Goal: Task Accomplishment & Management: Use online tool/utility

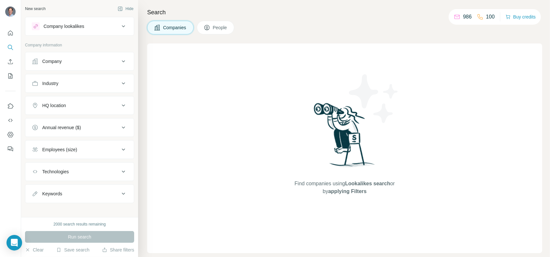
click at [466, 16] on p "986" at bounding box center [467, 17] width 9 height 8
click at [518, 17] on button "Buy credits" at bounding box center [521, 16] width 30 height 9
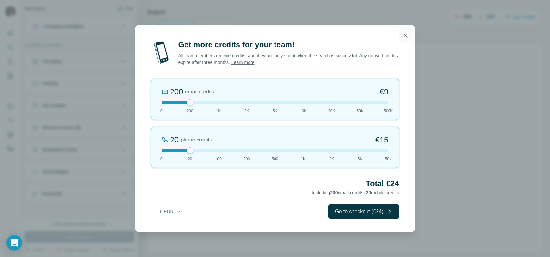
click at [405, 37] on icon "button" at bounding box center [406, 36] width 4 height 4
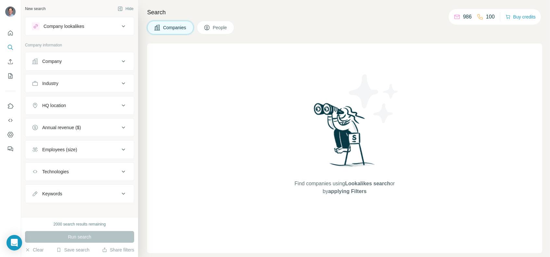
click at [54, 62] on div "Company" at bounding box center [51, 61] width 19 height 6
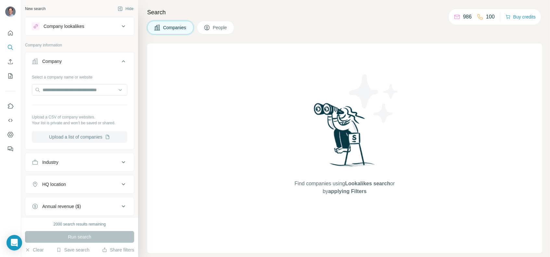
click at [80, 138] on button "Upload a list of companies" at bounding box center [80, 137] width 96 height 12
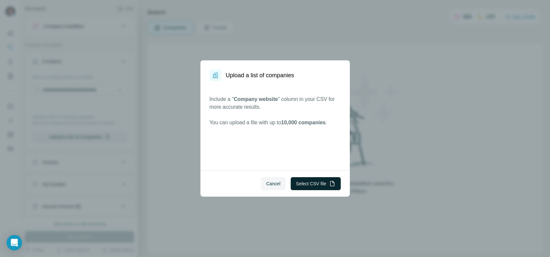
click at [315, 182] on button "Select CSV file" at bounding box center [316, 183] width 50 height 13
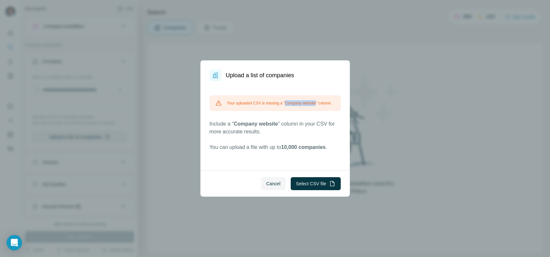
drag, startPoint x: 288, startPoint y: 103, endPoint x: 321, endPoint y: 102, distance: 33.8
click at [321, 102] on div "Your uploaded CSV is missing a "Company website" column." at bounding box center [275, 104] width 131 height 16
copy div "Company website"
click at [321, 182] on button "Select CSV file" at bounding box center [316, 183] width 50 height 13
click at [270, 184] on span "Cancel" at bounding box center [273, 184] width 14 height 6
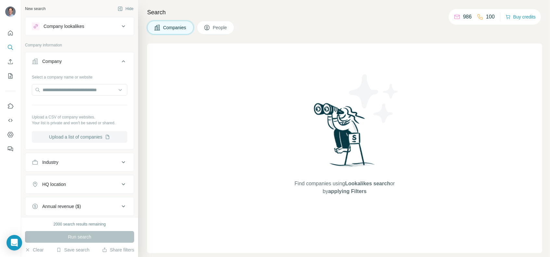
click at [86, 139] on button "Upload a list of companies" at bounding box center [80, 137] width 96 height 12
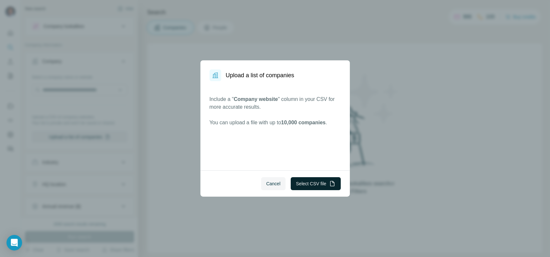
click at [321, 182] on button "Select CSV file" at bounding box center [316, 183] width 50 height 13
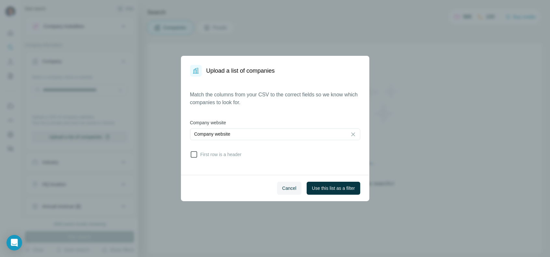
click at [212, 154] on span "First row is a header" at bounding box center [220, 154] width 44 height 6
click at [342, 187] on span "Use this list as a filter" at bounding box center [333, 188] width 43 height 6
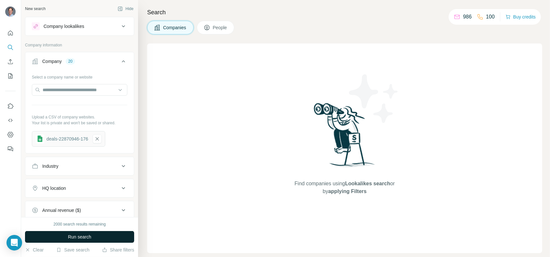
click at [68, 235] on span "Run search" at bounding box center [79, 237] width 23 height 6
click at [177, 26] on span "Companies" at bounding box center [175, 27] width 24 height 6
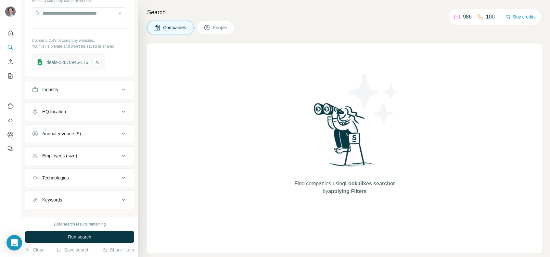
scroll to position [85, 0]
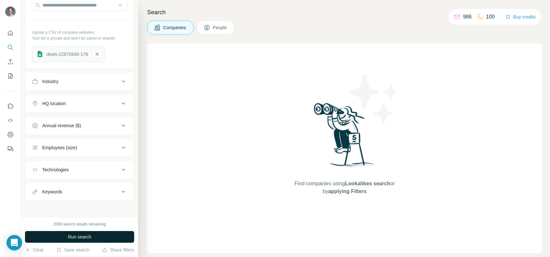
click at [88, 236] on span "Run search" at bounding box center [79, 237] width 23 height 6
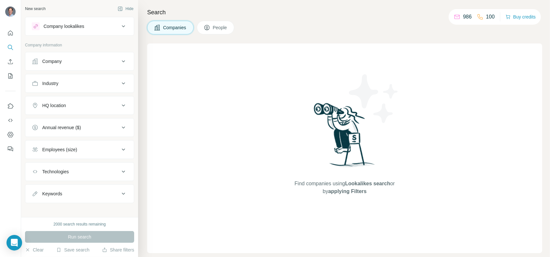
click at [61, 61] on div "Company" at bounding box center [51, 61] width 19 height 6
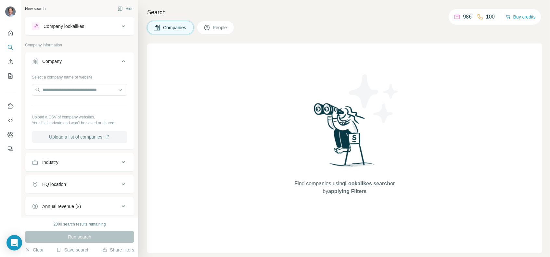
click at [79, 131] on button "Upload a list of companies" at bounding box center [80, 137] width 96 height 12
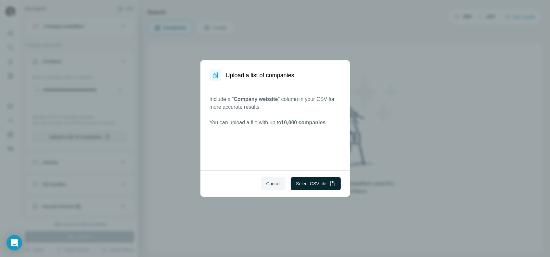
click at [313, 183] on button "Select CSV file" at bounding box center [316, 183] width 50 height 13
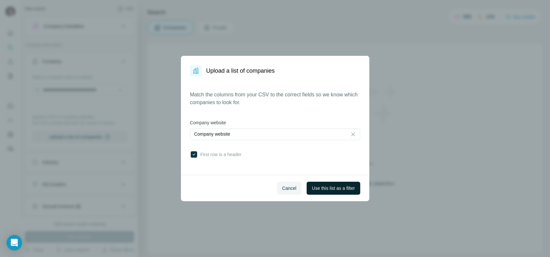
click at [331, 188] on span "Use this list as a filter" at bounding box center [333, 188] width 43 height 6
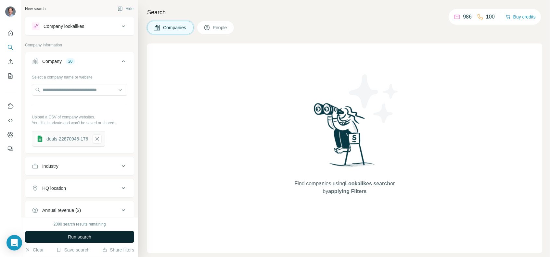
click at [118, 236] on button "Run search" at bounding box center [79, 237] width 109 height 12
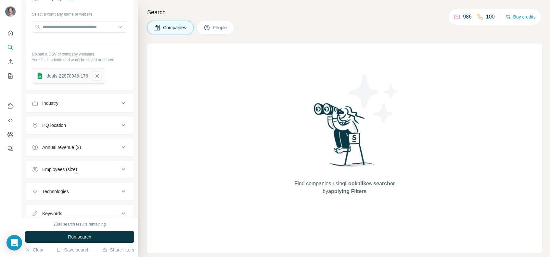
scroll to position [65, 0]
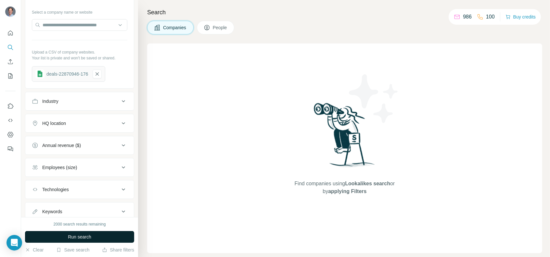
click at [97, 234] on button "Run search" at bounding box center [79, 237] width 109 height 12
click at [223, 24] on span "People" at bounding box center [220, 27] width 15 height 6
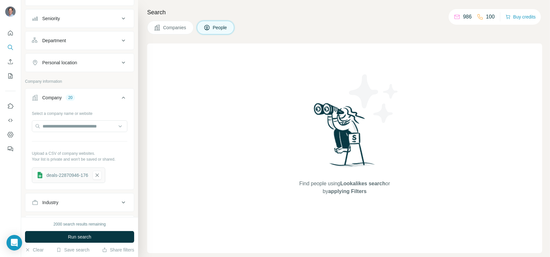
click at [48, 97] on div "Company" at bounding box center [51, 98] width 19 height 6
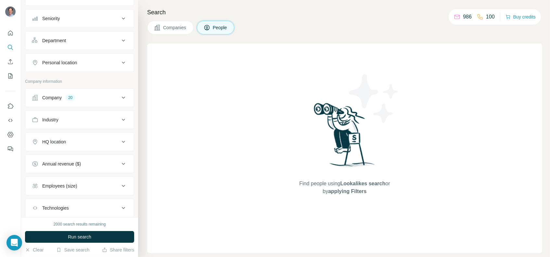
click at [48, 97] on div "Company" at bounding box center [51, 98] width 19 height 6
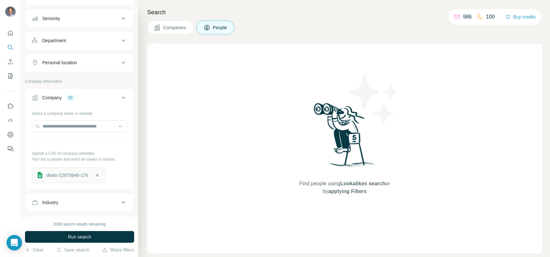
click at [120, 99] on icon at bounding box center [124, 98] width 8 height 8
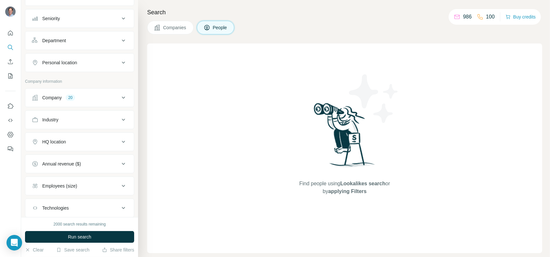
click at [245, 164] on div "Find people using Lookalikes search or by applying Filters" at bounding box center [344, 149] width 395 height 210
click at [112, 104] on button "Company 20" at bounding box center [79, 98] width 109 height 16
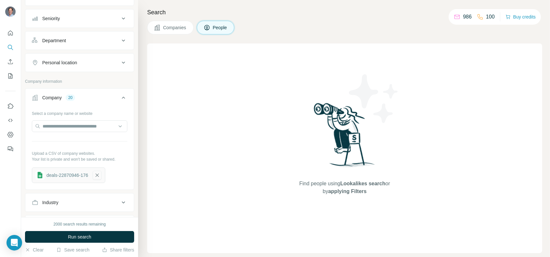
click at [98, 175] on icon "button" at bounding box center [97, 175] width 6 height 6
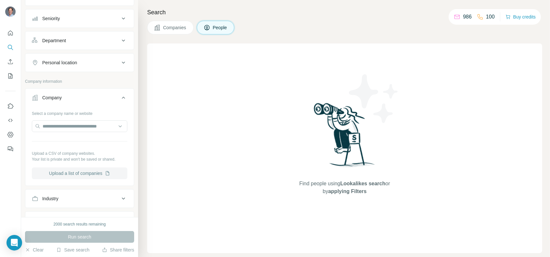
click at [70, 169] on button "Upload a list of companies" at bounding box center [80, 174] width 96 height 12
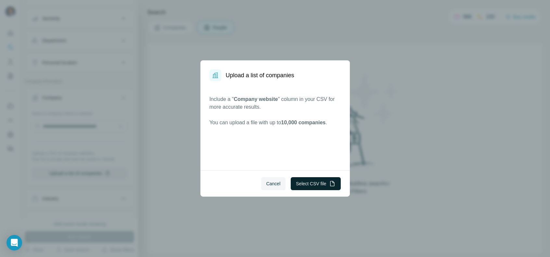
click at [312, 181] on button "Select CSV file" at bounding box center [316, 183] width 50 height 13
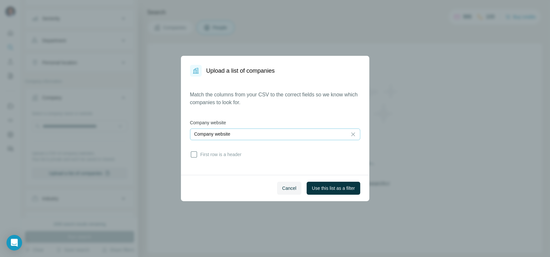
click at [254, 134] on div "Company website" at bounding box center [268, 134] width 149 height 6
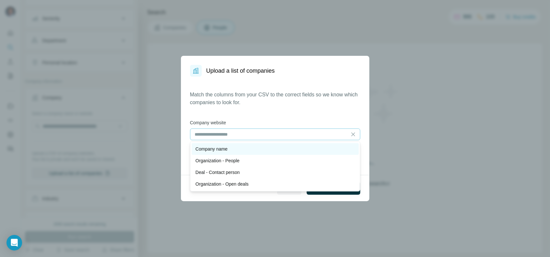
click at [221, 149] on p "Company name" at bounding box center [212, 149] width 32 height 6
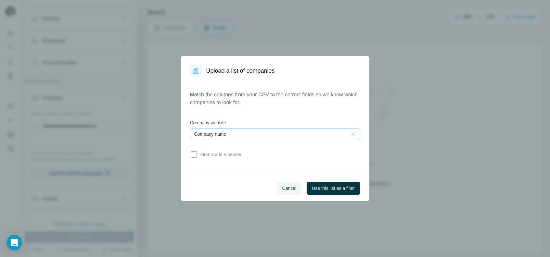
click at [353, 134] on icon at bounding box center [353, 134] width 6 height 6
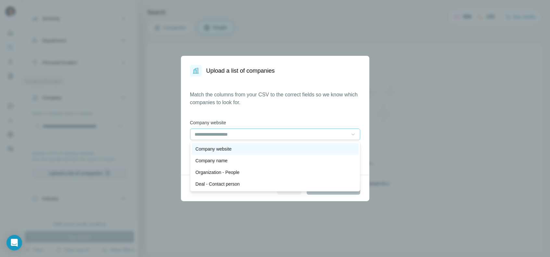
click at [238, 150] on div "Company website" at bounding box center [275, 149] width 159 height 6
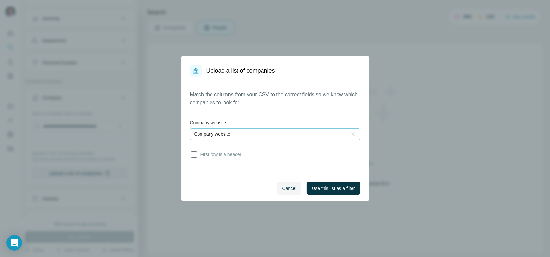
click at [211, 157] on span "First row is a header" at bounding box center [220, 154] width 44 height 6
click at [341, 190] on span "Use this list as a filter" at bounding box center [333, 188] width 43 height 6
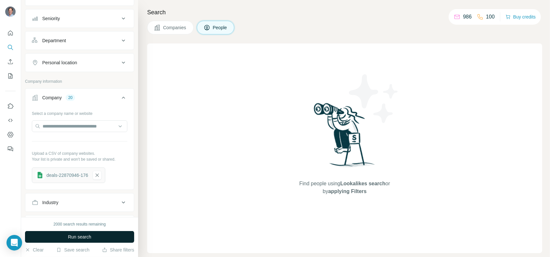
click at [61, 236] on button "Run search" at bounding box center [79, 237] width 109 height 12
